Goal: Task Accomplishment & Management: Manage account settings

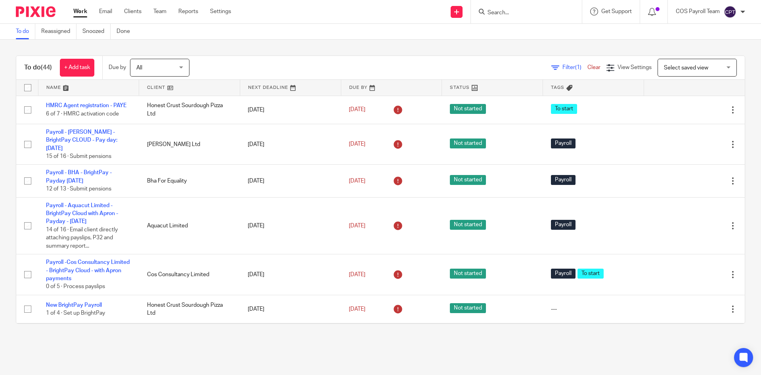
scroll to position [1308, 0]
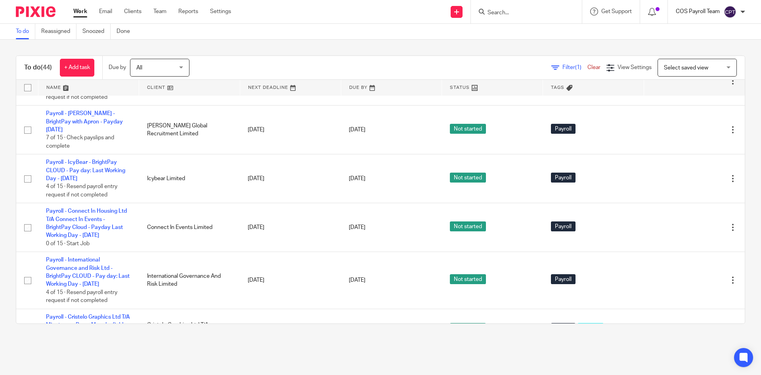
click at [719, 13] on p "COS Payroll Team" at bounding box center [698, 12] width 44 height 8
click at [704, 58] on li "Logout" at bounding box center [715, 55] width 52 height 11
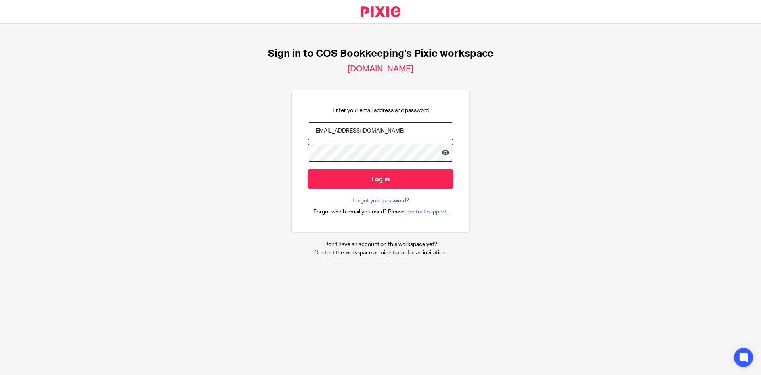
click at [361, 134] on input "payroll@cosbookkeeping.co.uk" at bounding box center [381, 131] width 146 height 18
type input "linda.parker@cosbookkeeping.co.uk"
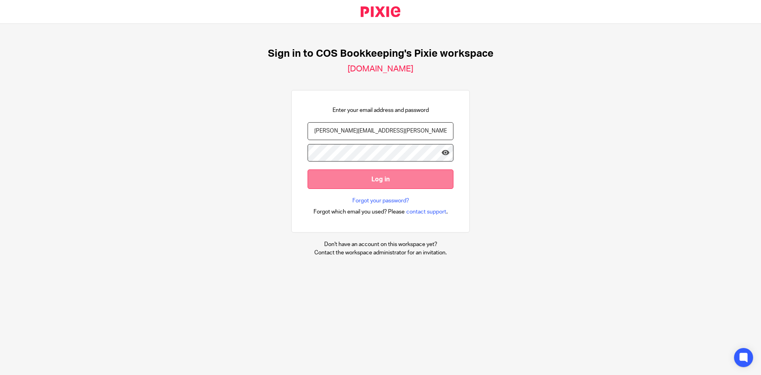
click at [357, 181] on input "Log in" at bounding box center [381, 178] width 146 height 19
